Goal: Transaction & Acquisition: Purchase product/service

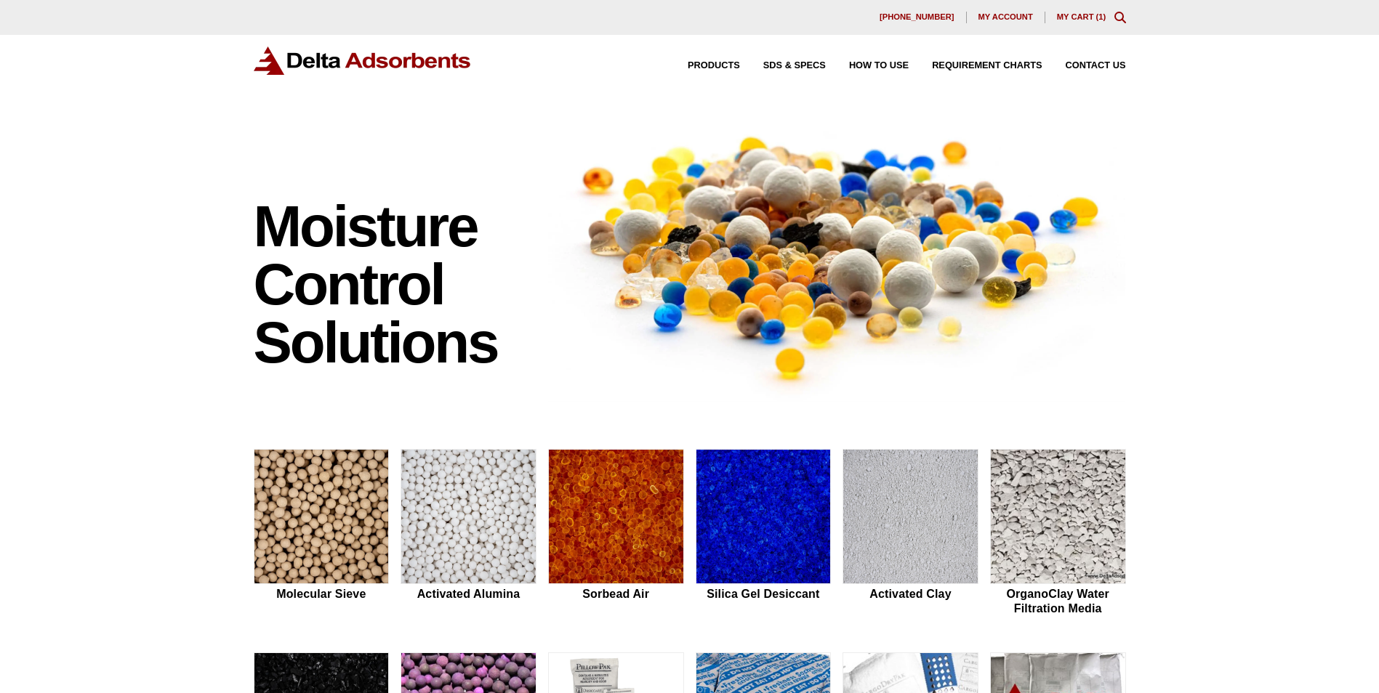
click at [1087, 12] on link "My Cart ( 1 )" at bounding box center [1081, 16] width 49 height 9
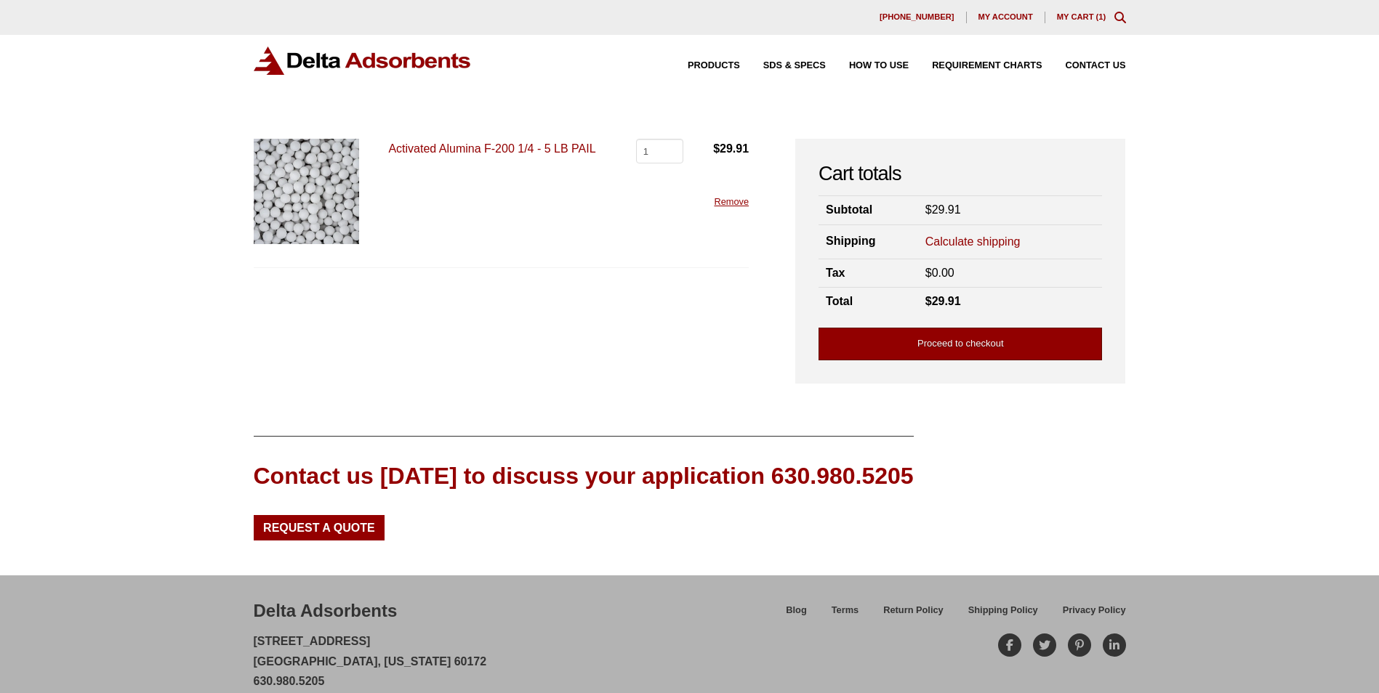
click at [1008, 342] on link "Proceed to checkout" at bounding box center [959, 344] width 283 height 33
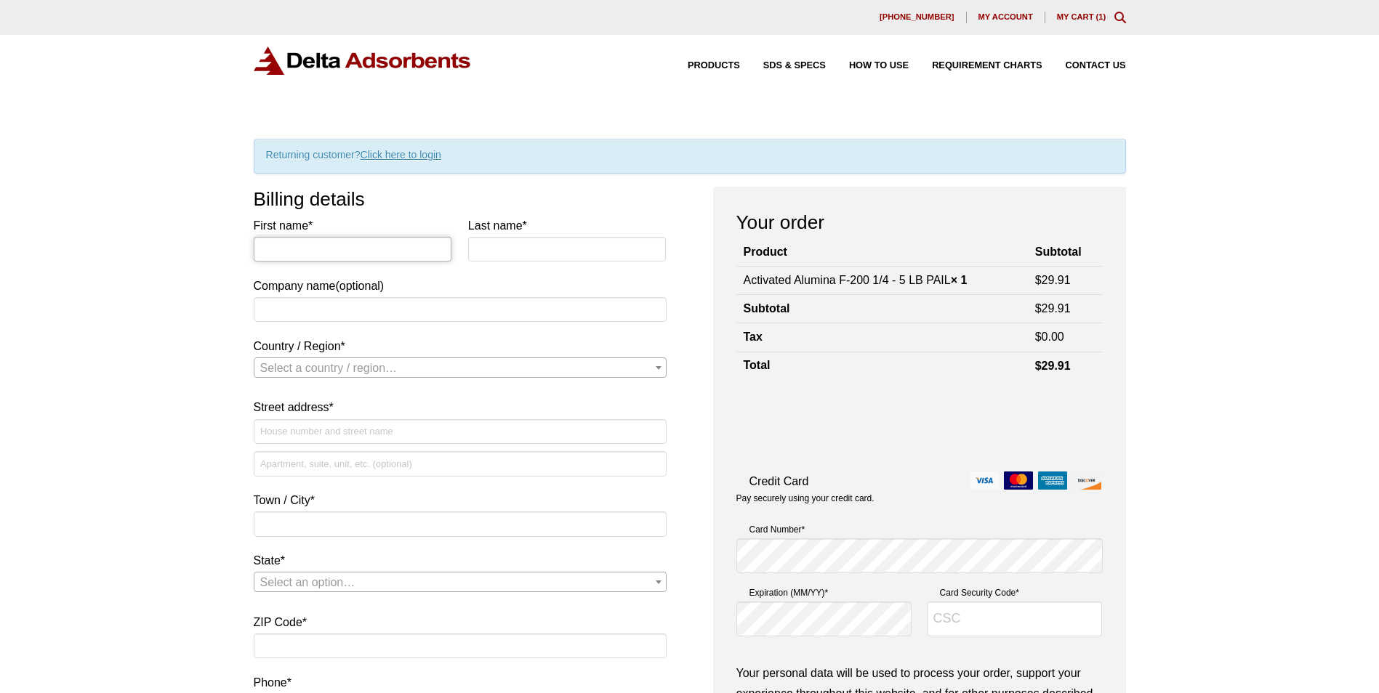
click at [267, 244] on input "First name *" at bounding box center [353, 249] width 198 height 25
type input "Kenneth"
type input "Mantei"
type input "Alpha Resources, LLC"
select select "US"
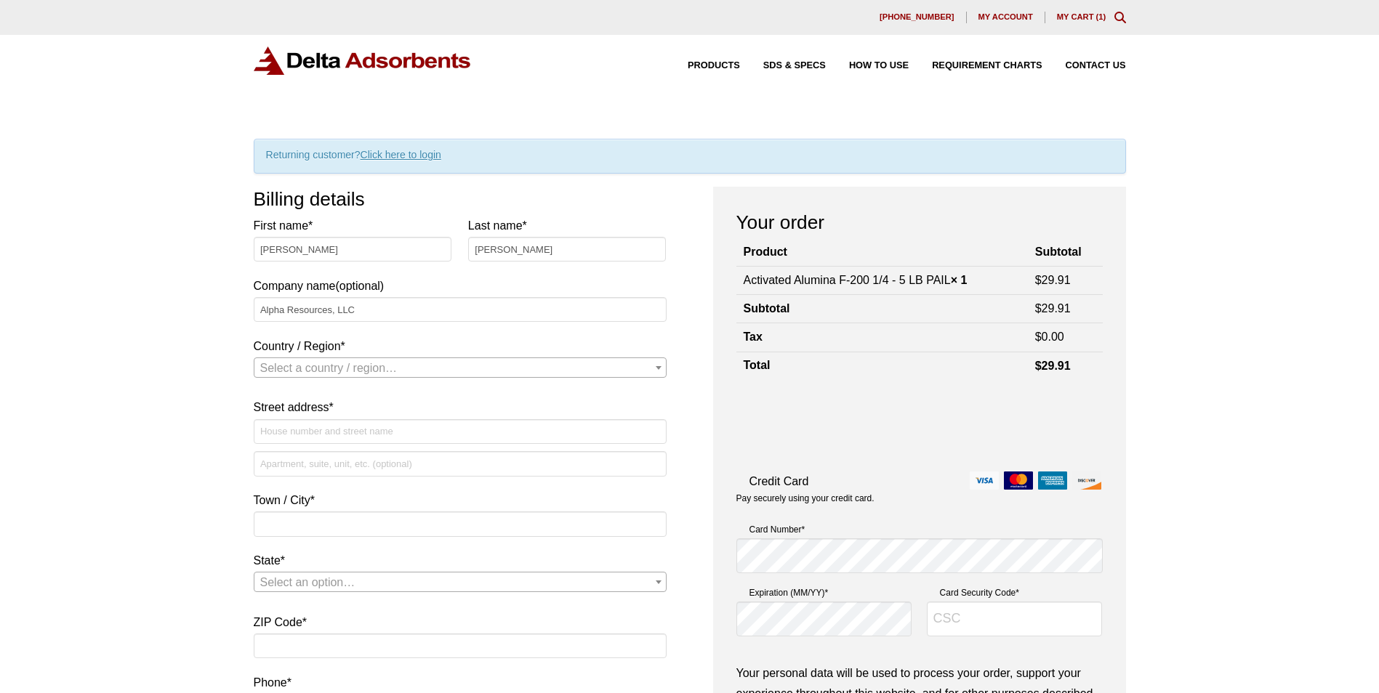
type input "[STREET_ADDRESS][PERSON_NAME]"
type input "STEVENSVILLE, MI 49127"
type input "49127-1270"
type input "12694655559"
type input "[EMAIL_ADDRESS][DOMAIN_NAME]"
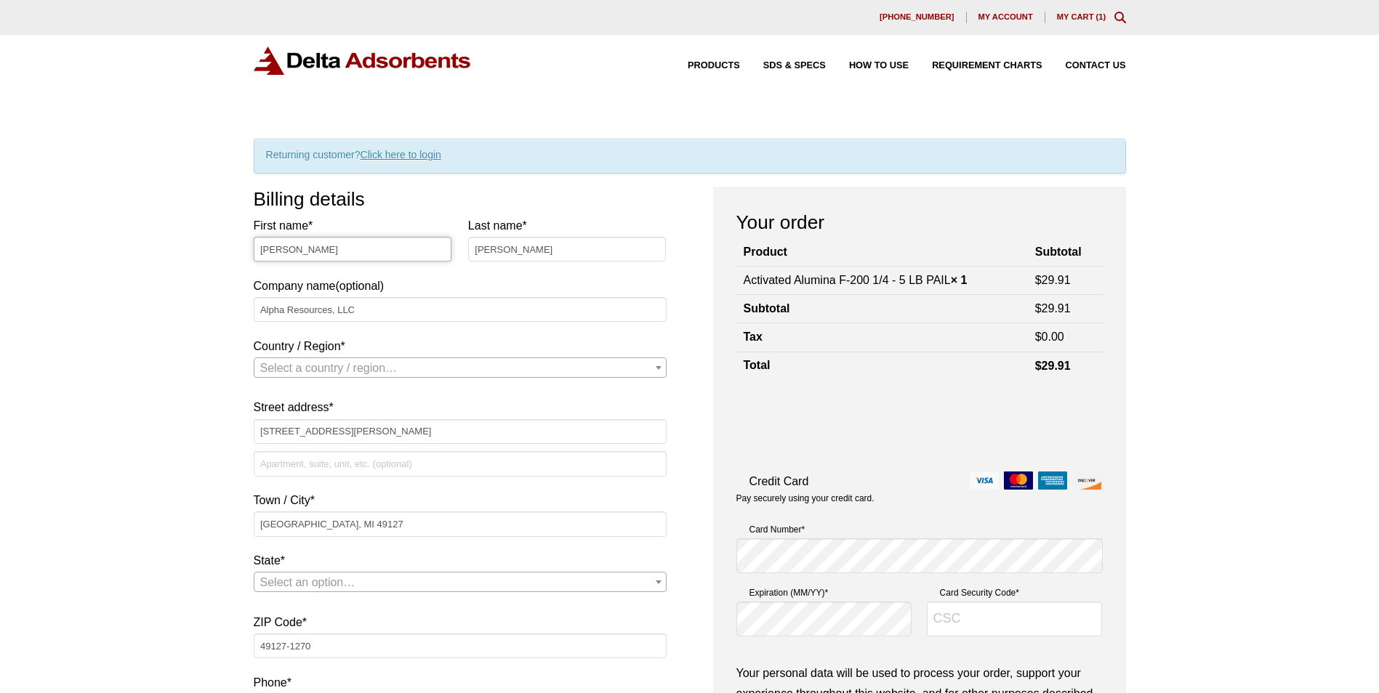
select select "US"
select select "MI"
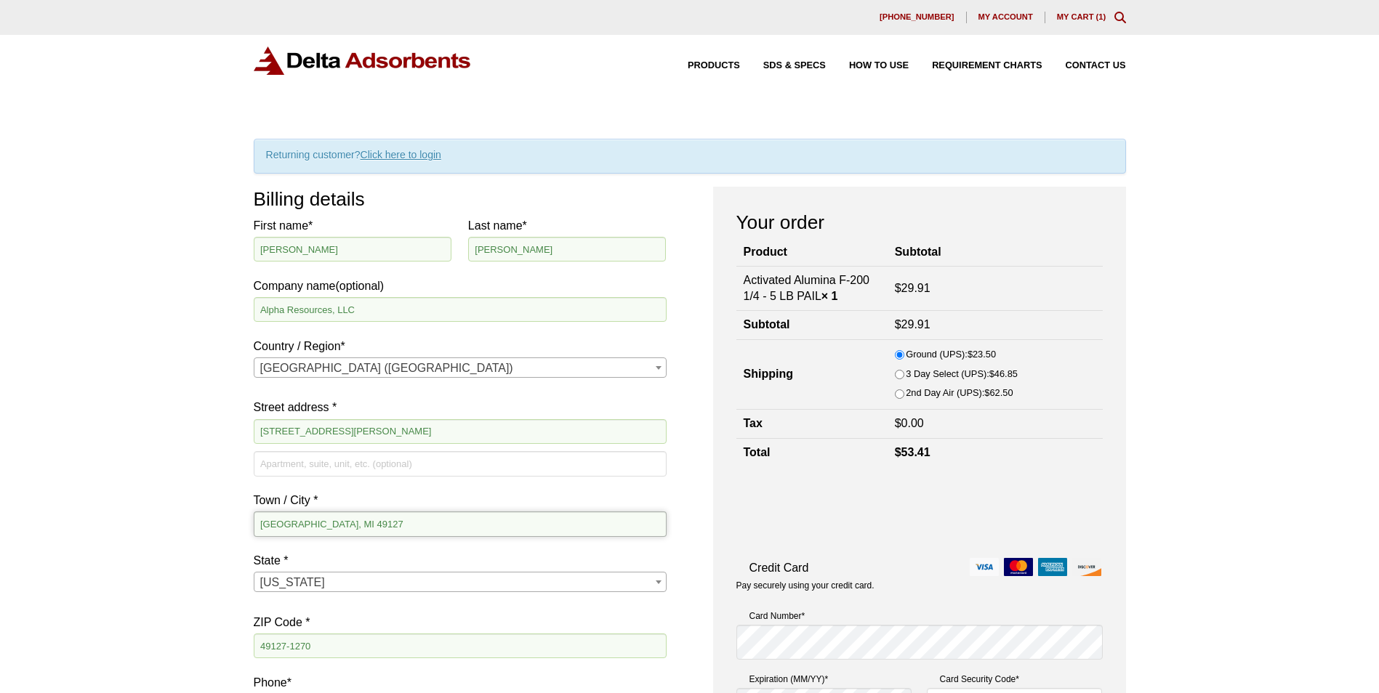
drag, startPoint x: 391, startPoint y: 521, endPoint x: 329, endPoint y: 536, distance: 64.2
click at [329, 536] on input "STEVENSVILLE, MI 49127" at bounding box center [460, 524] width 413 height 25
type input "STEVENSVILLE"
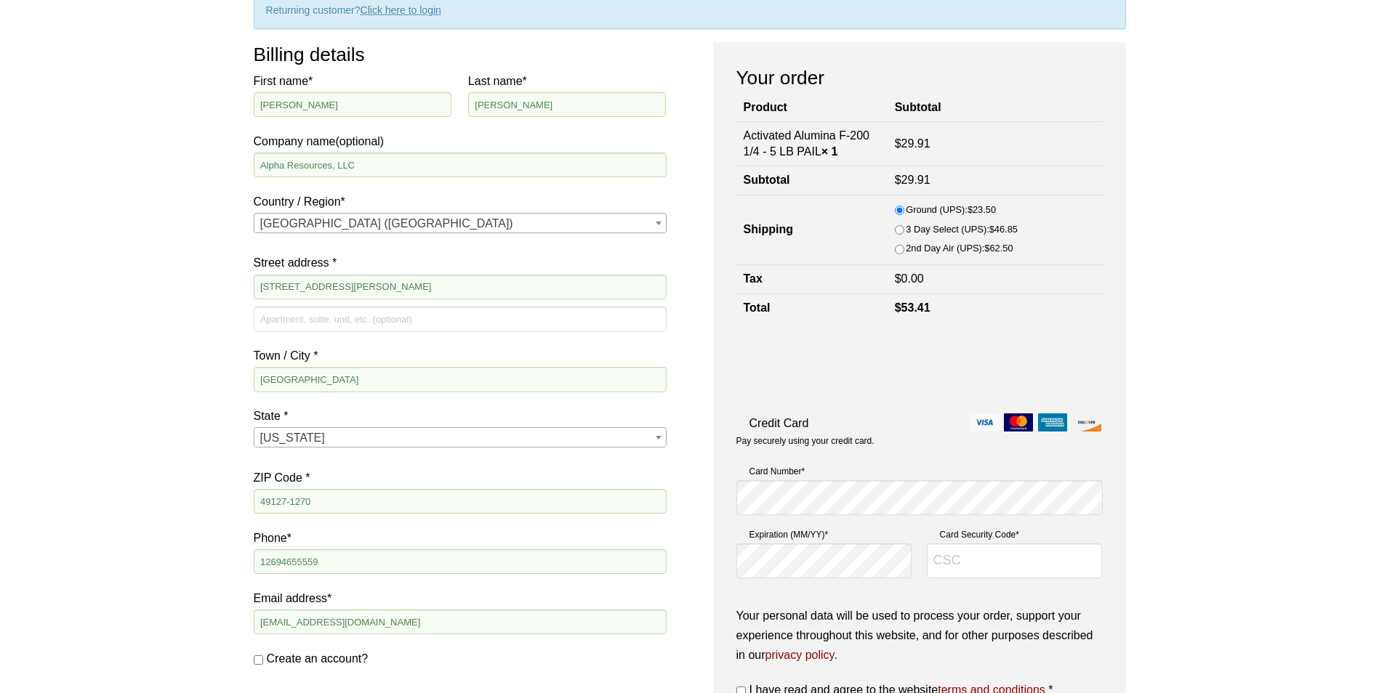
scroll to position [145, 0]
type input "592"
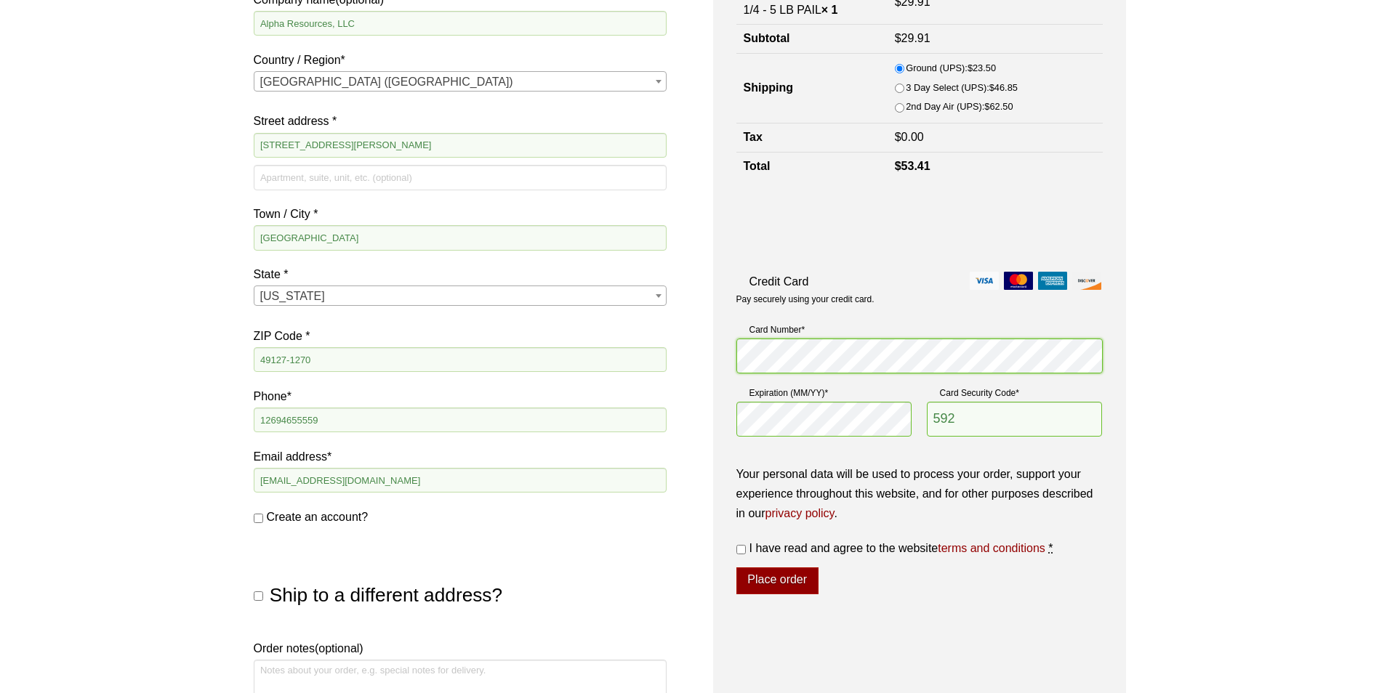
scroll to position [291, 0]
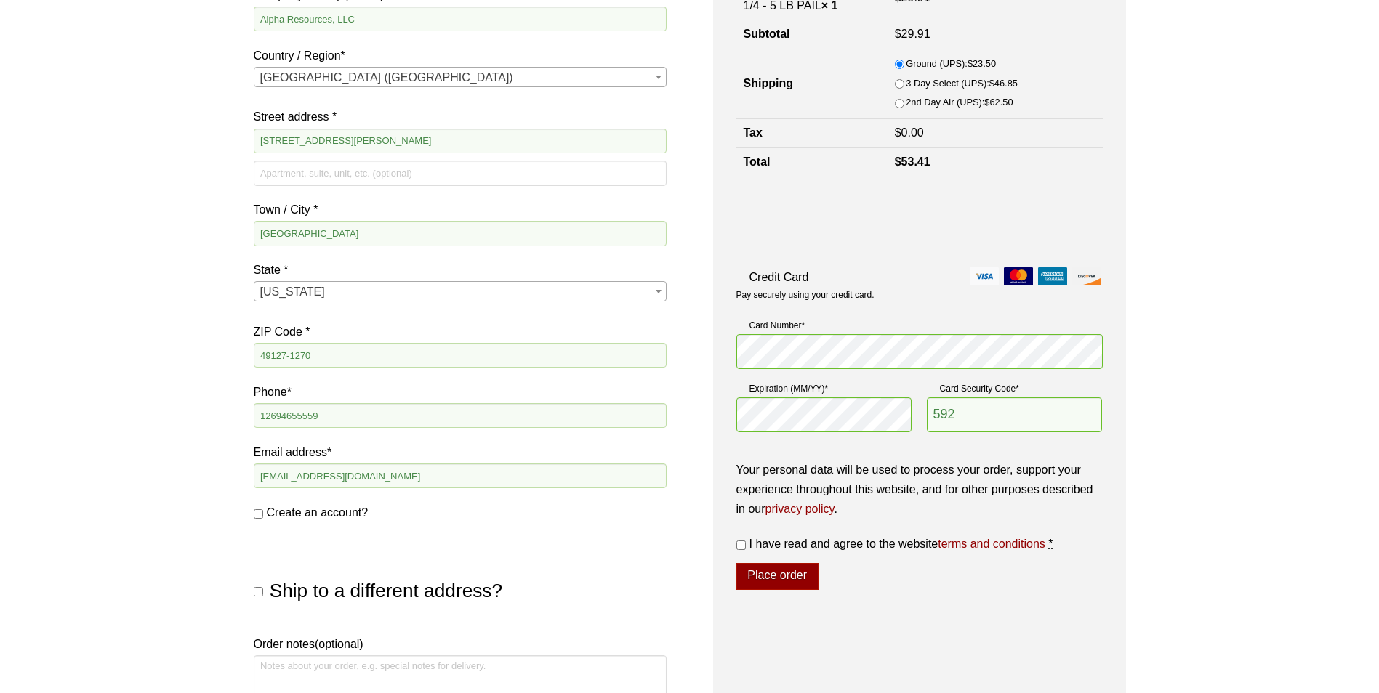
click at [741, 545] on input "I have read and agree to the website terms and conditions *" at bounding box center [740, 545] width 9 height 9
checkbox input "true"
click at [782, 576] on button "Place order" at bounding box center [777, 577] width 82 height 28
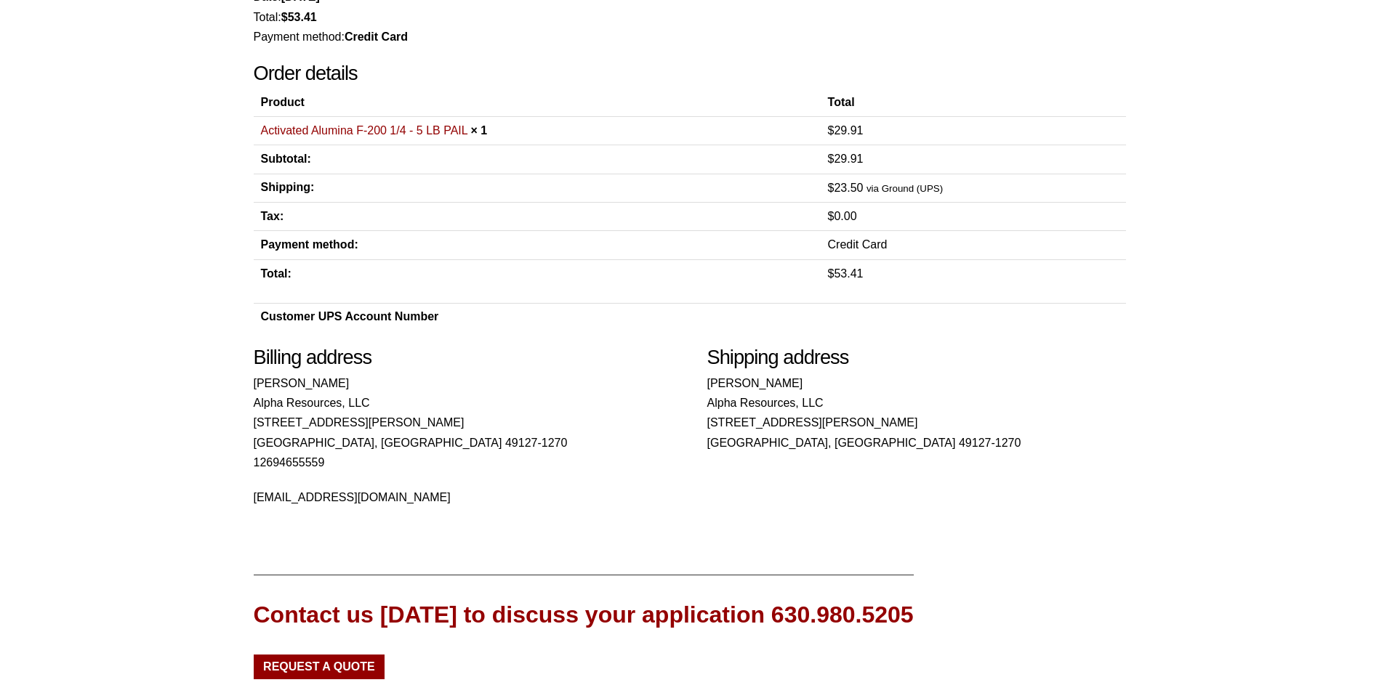
scroll to position [23, 0]
